Goal: Find specific page/section: Find specific page/section

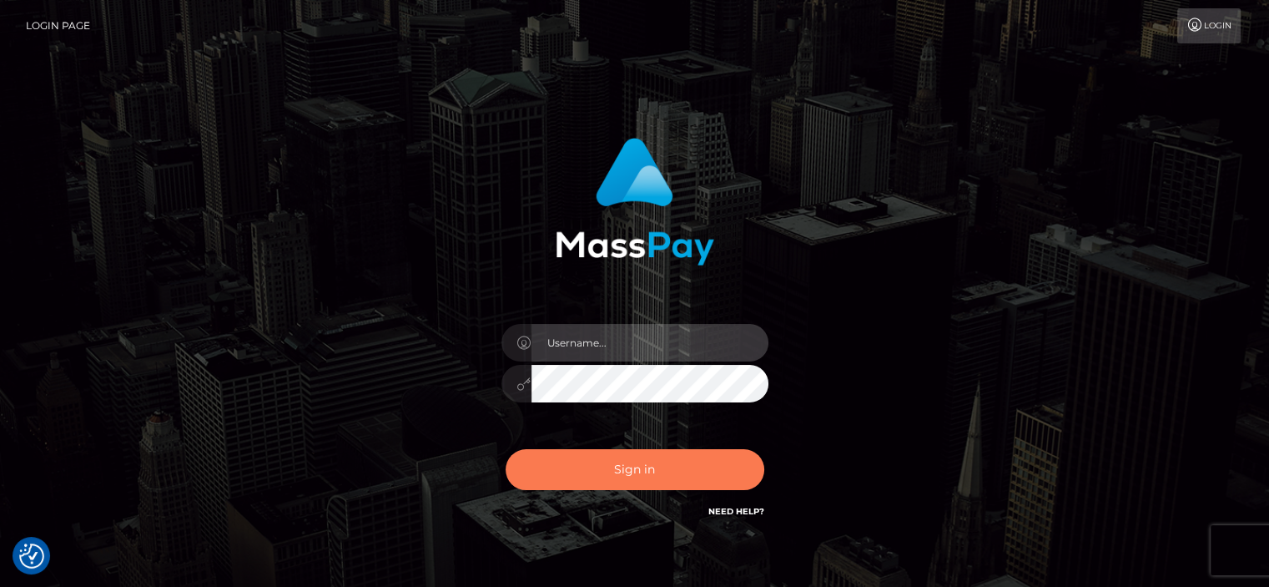
type input "abigail.cope"
click at [613, 476] on button "Sign in" at bounding box center [635, 469] width 259 height 41
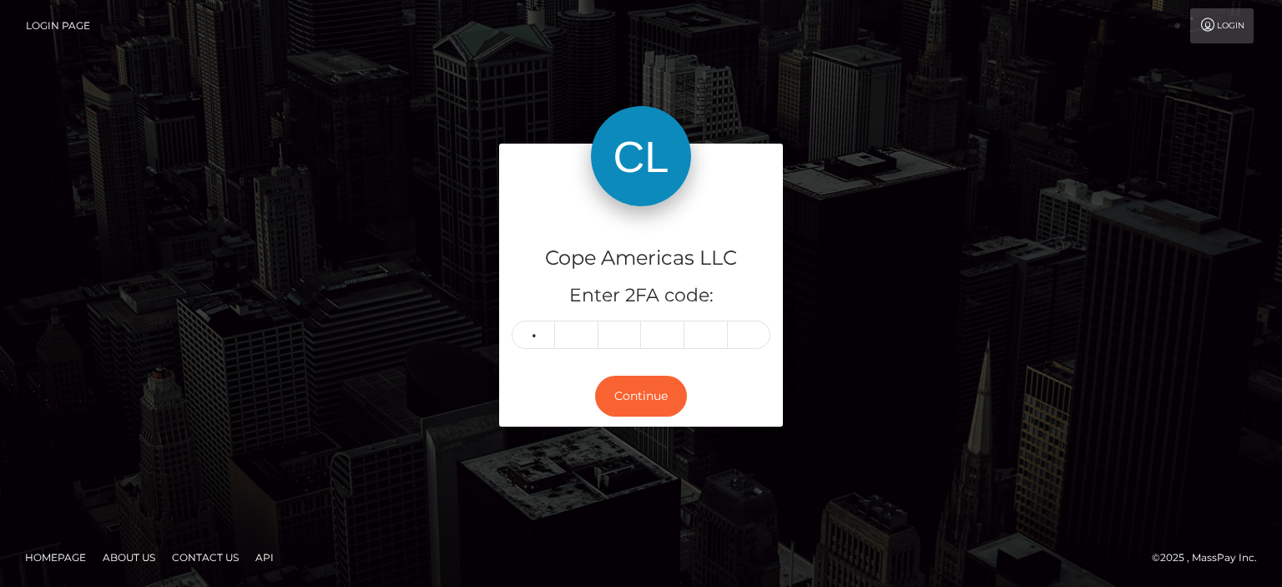
type input "3"
type input "1"
type input "5"
type input "0"
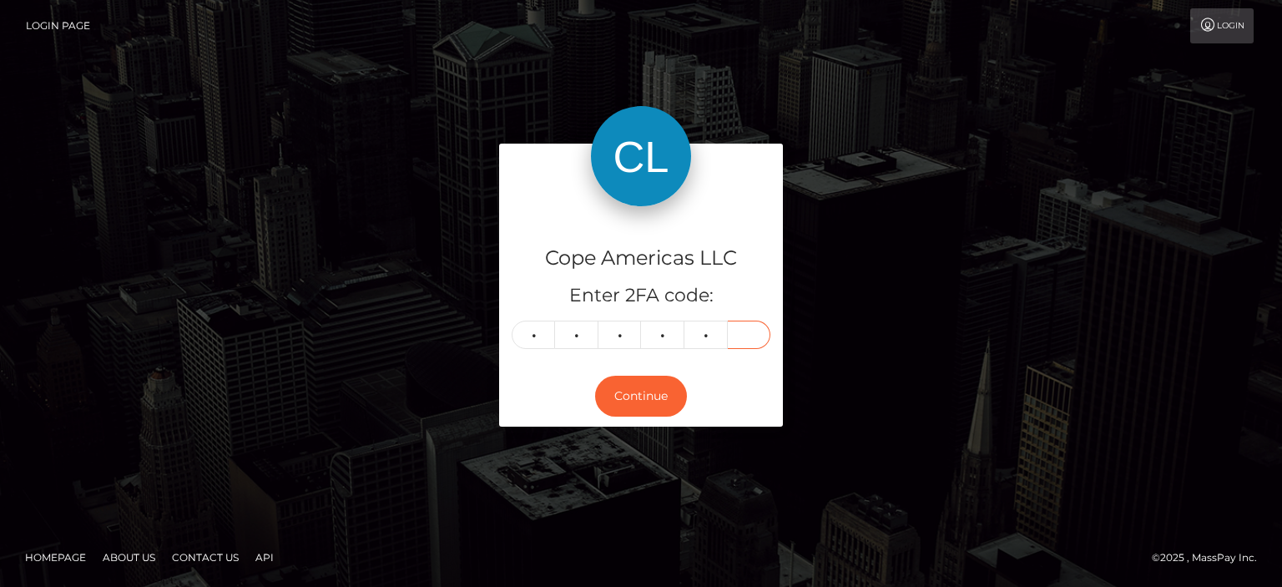
type input "7"
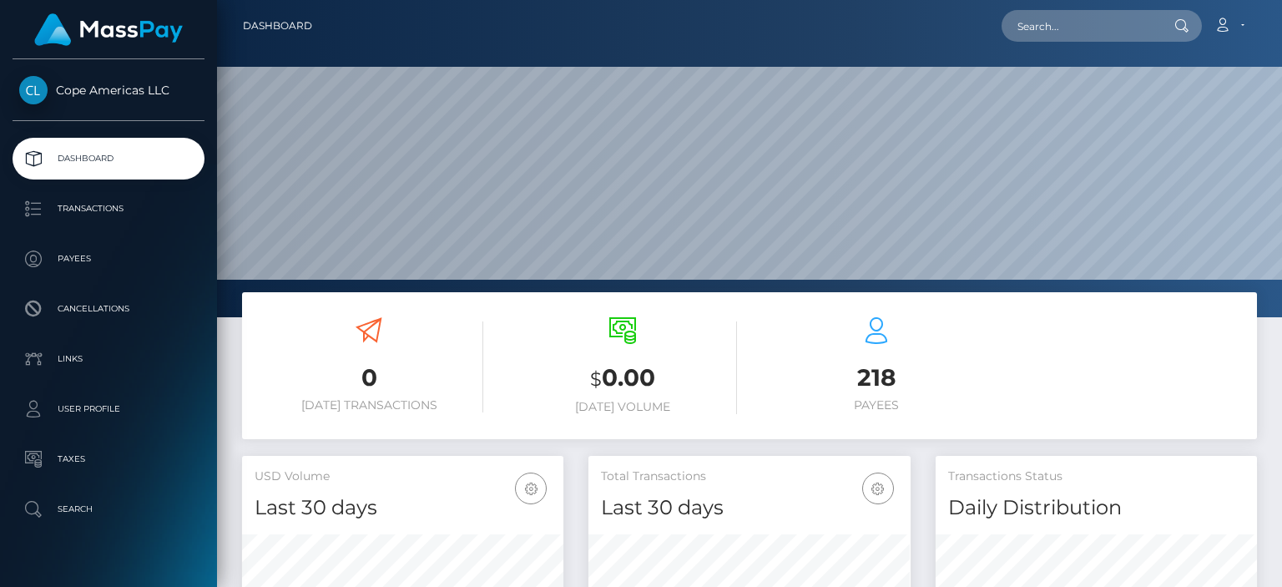
scroll to position [295, 320]
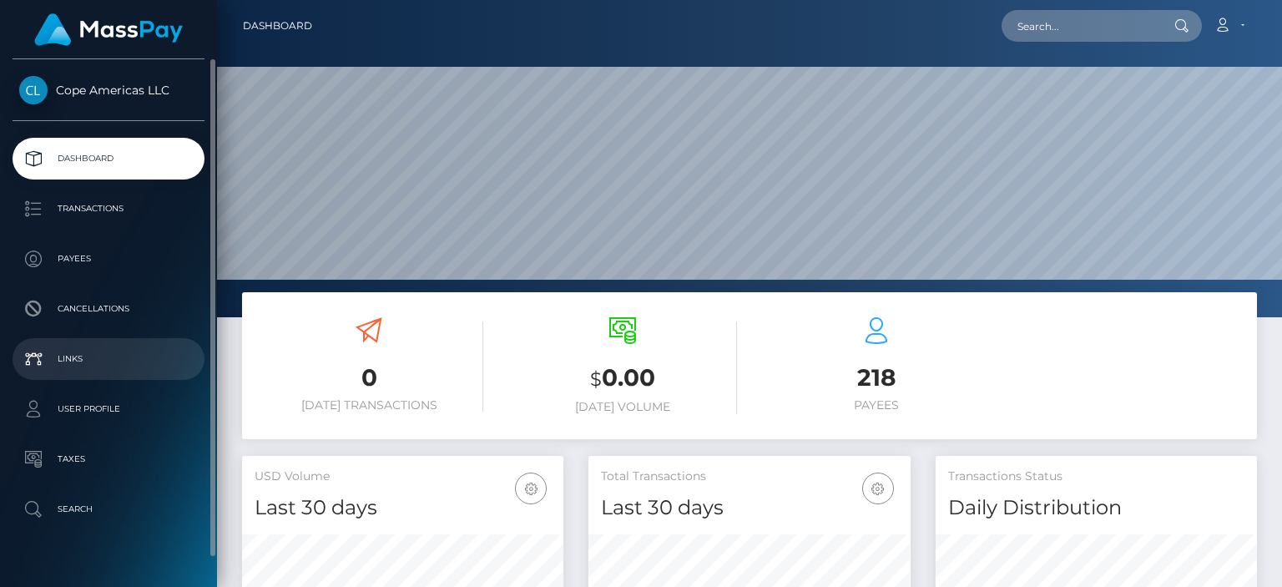
click at [0, 340] on li "Links" at bounding box center [108, 359] width 217 height 42
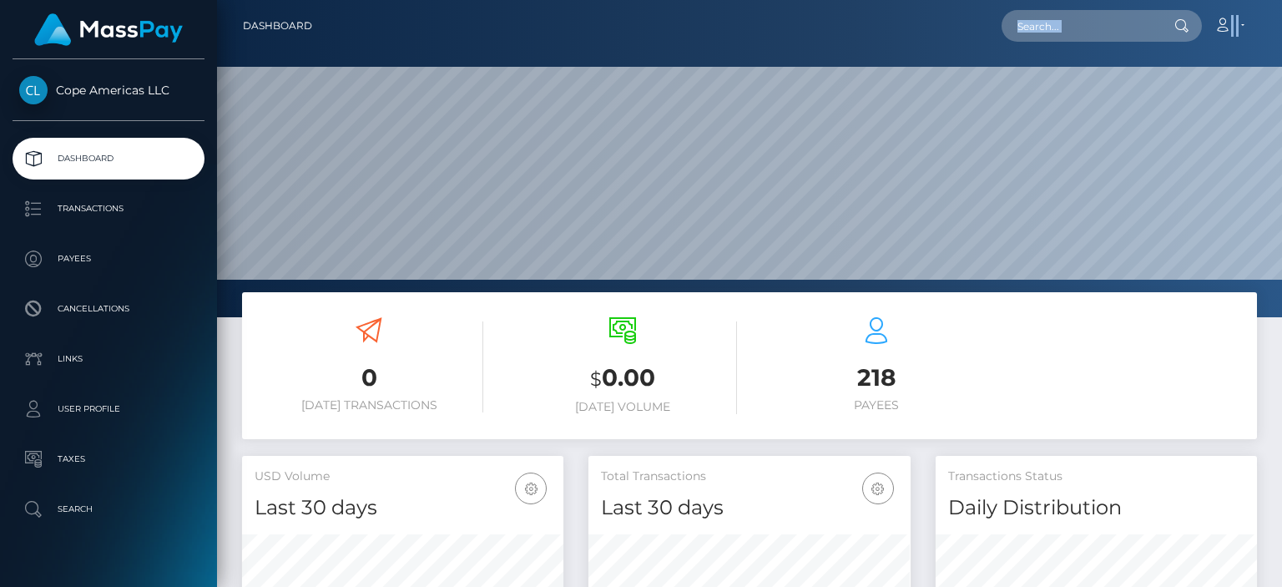
drag, startPoint x: 1061, startPoint y: 51, endPoint x: 1054, endPoint y: 18, distance: 34.2
click at [1060, 39] on div "Dashboard Loading... Loading..." at bounding box center [749, 293] width 1065 height 587
click at [1048, 13] on input "text" at bounding box center [1079, 26] width 157 height 32
click at [1047, 15] on input "text" at bounding box center [1079, 26] width 157 height 32
paste input "[PERSON_NAME][EMAIL_ADDRESS][DOMAIN_NAME]"
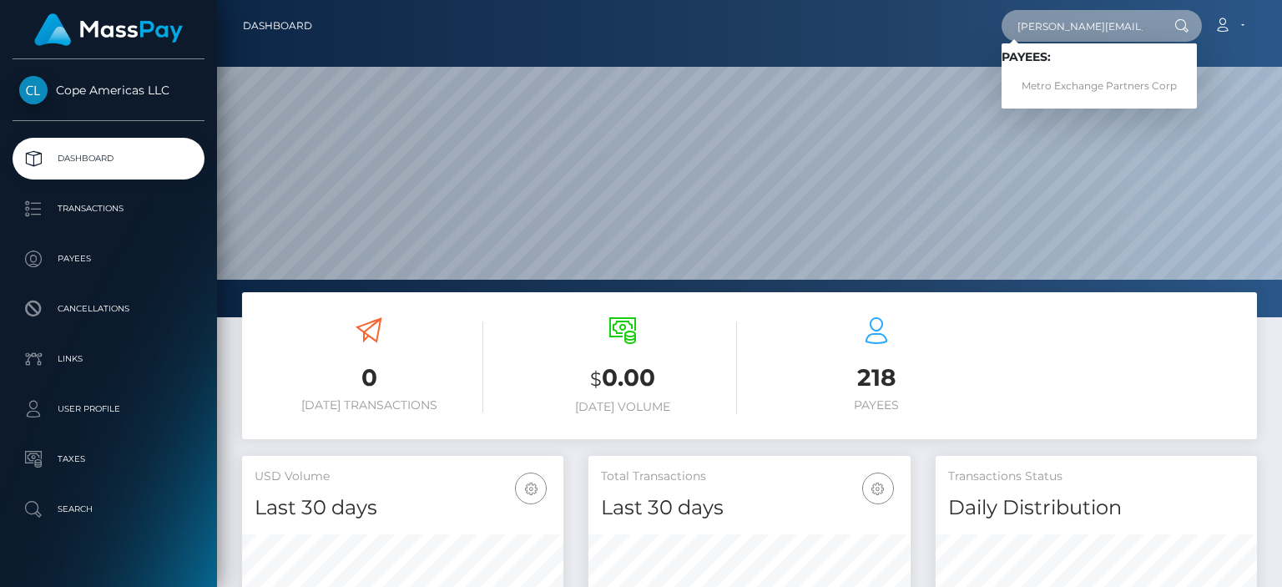
click at [1101, 31] on input "[PERSON_NAME][EMAIL_ADDRESS][DOMAIN_NAME]" at bounding box center [1079, 26] width 157 height 32
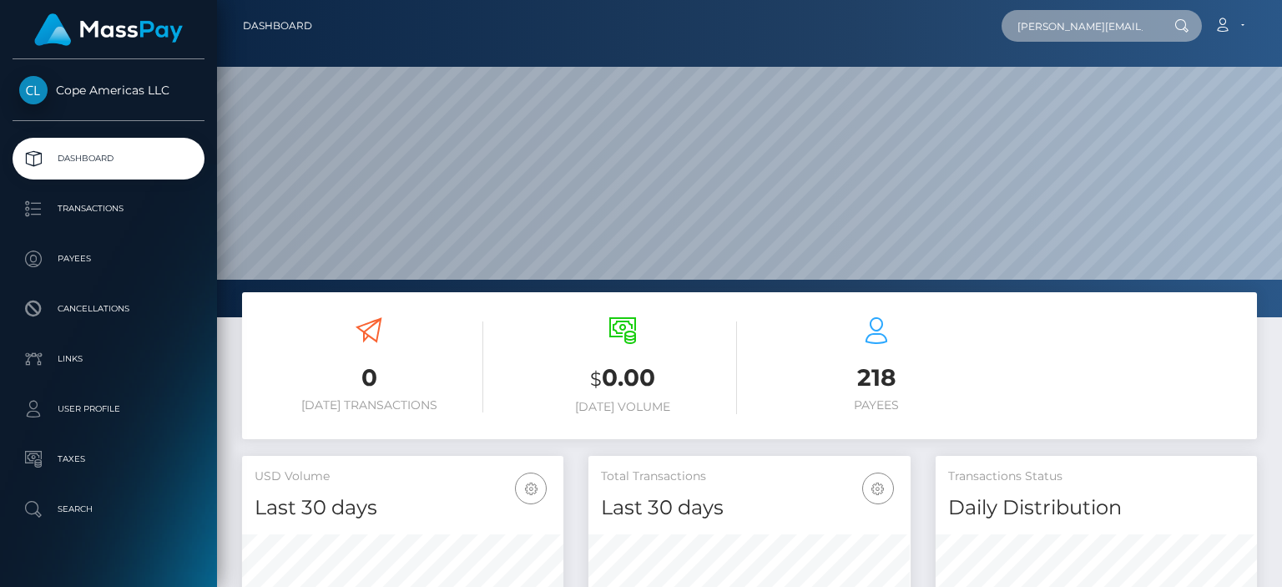
click at [1101, 31] on input "[PERSON_NAME][EMAIL_ADDRESS][DOMAIN_NAME]" at bounding box center [1079, 26] width 157 height 32
paste input "46051"
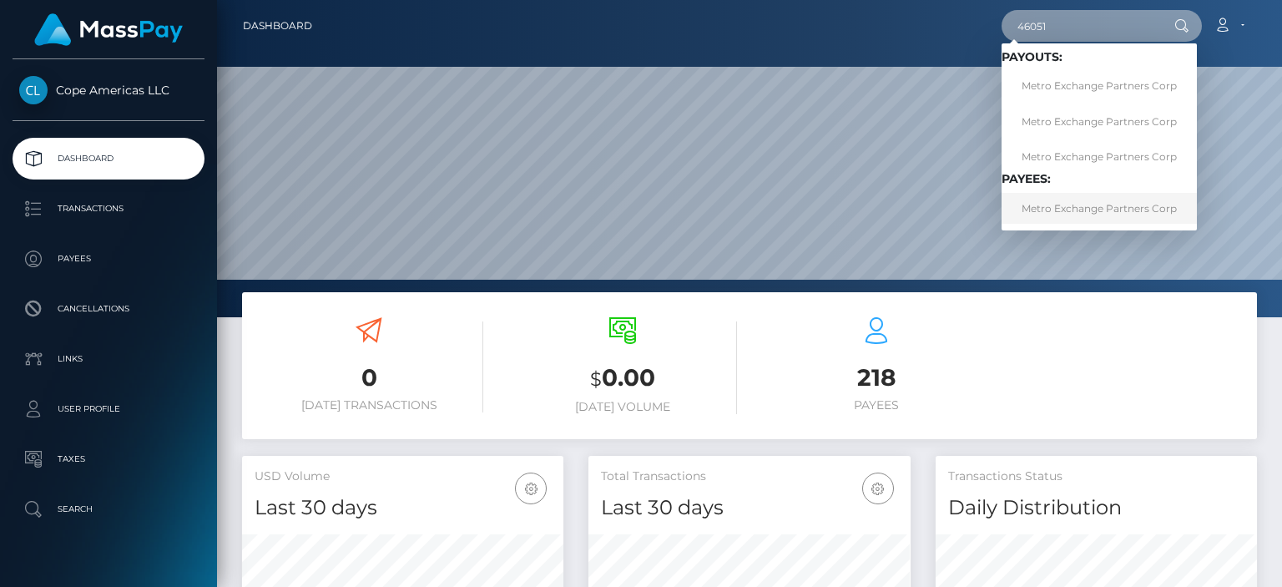
type input "46051"
click at [1056, 199] on link "Metro Exchange Partners Corp" at bounding box center [1098, 208] width 195 height 31
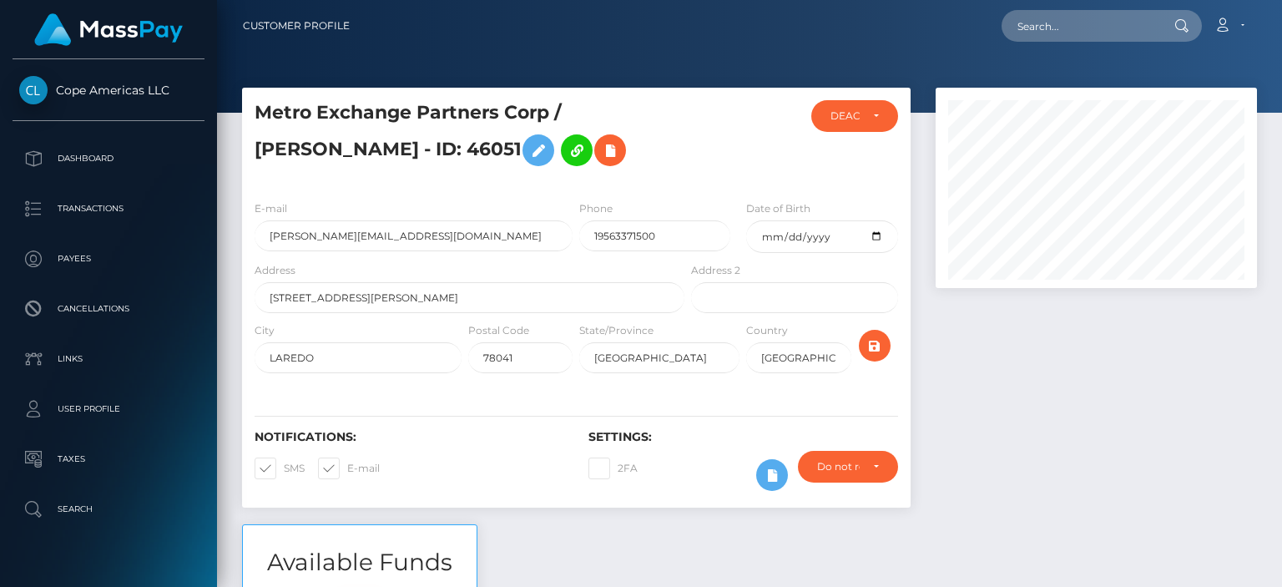
scroll to position [200, 320]
click at [1034, 443] on div at bounding box center [1096, 306] width 346 height 436
click at [1066, 443] on div at bounding box center [1096, 306] width 346 height 436
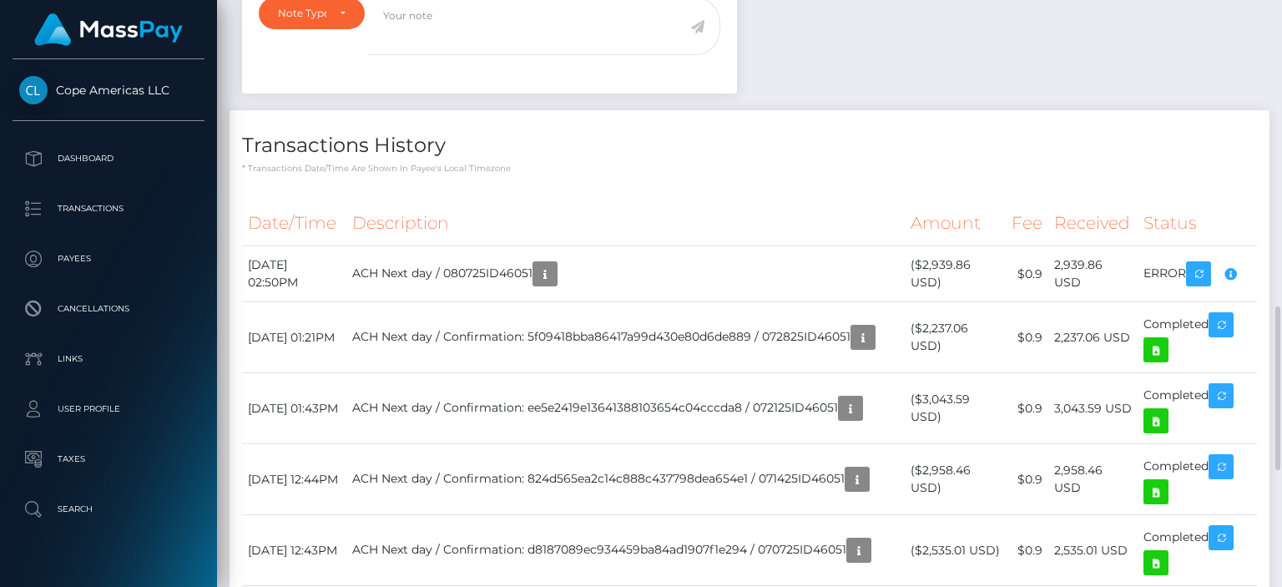
scroll to position [938, 0]
